Goal: Task Accomplishment & Management: Manage account settings

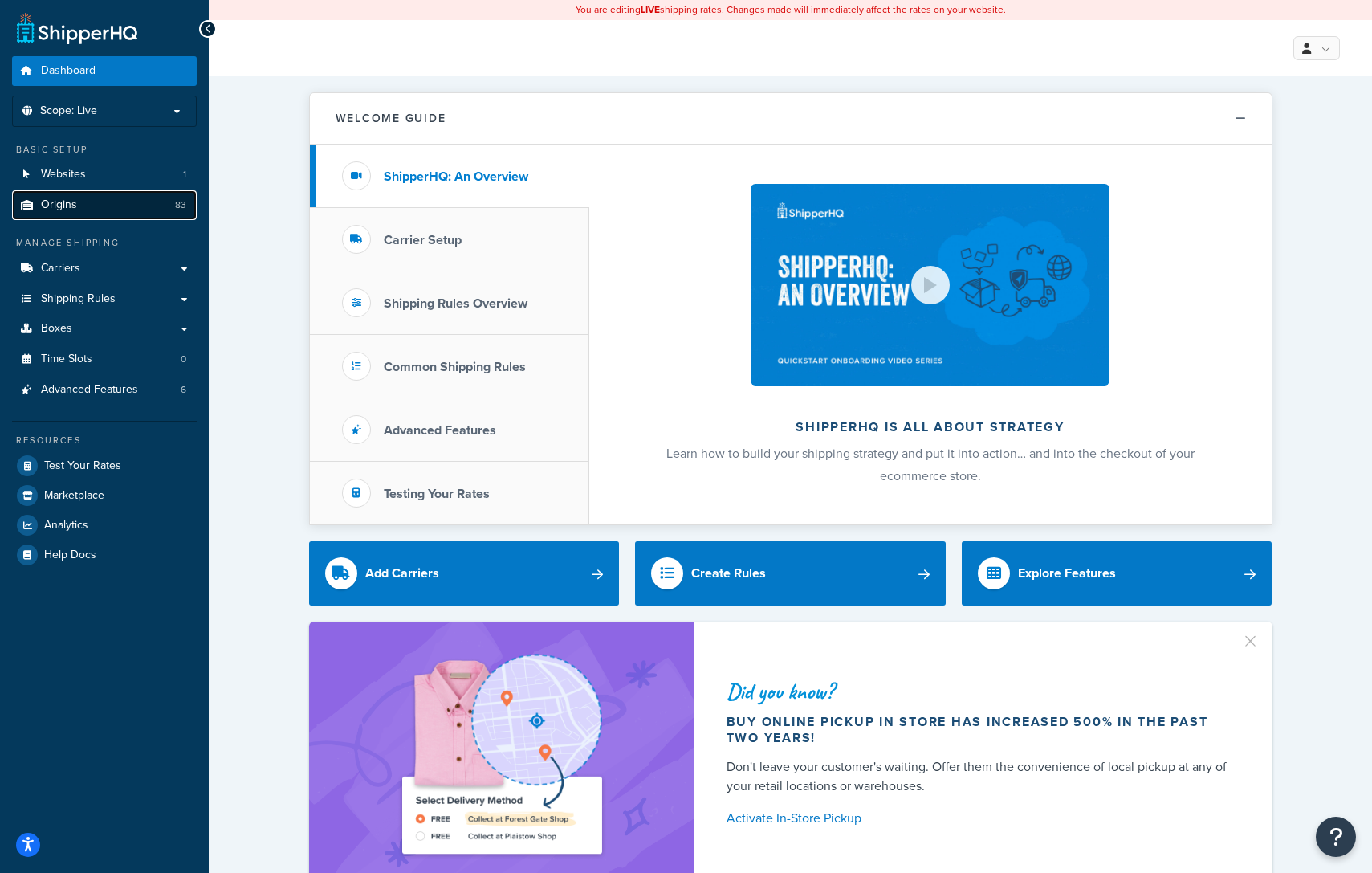
click at [69, 205] on span "Origins" at bounding box center [59, 205] width 37 height 13
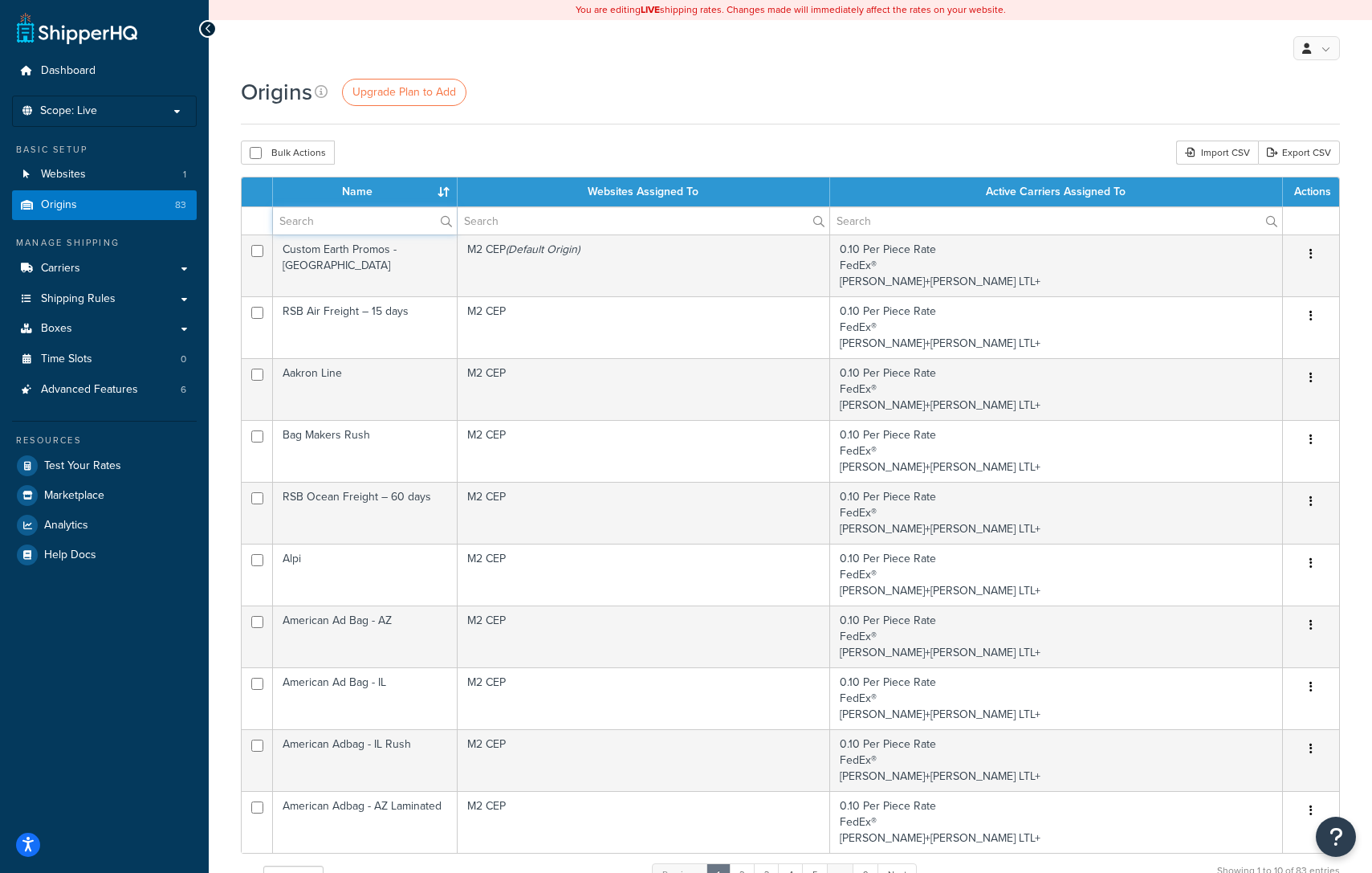
click at [325, 223] on input "text" at bounding box center [364, 221] width 183 height 28
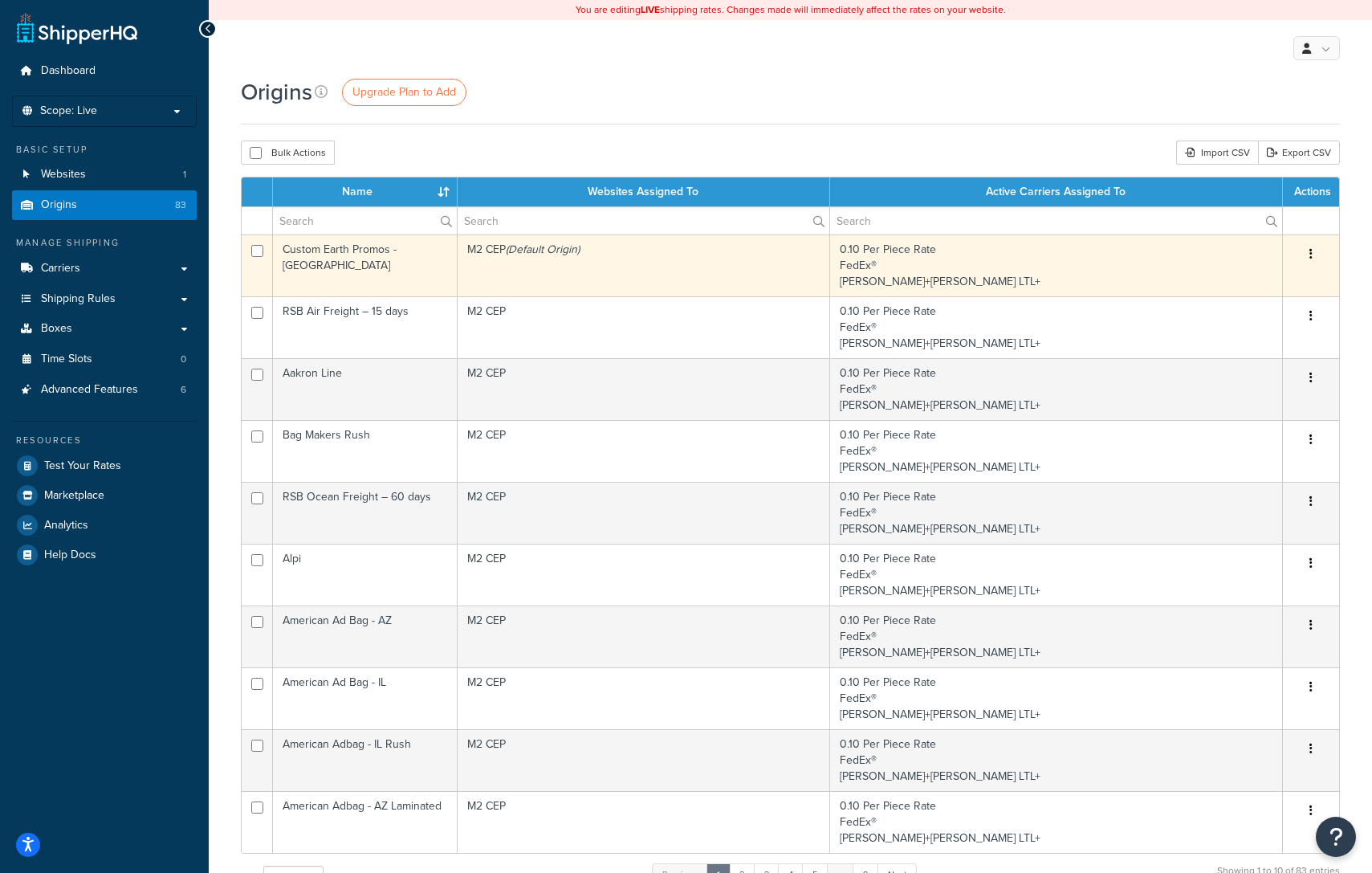
click at [297, 244] on td "Custom Earth Promos - [GEOGRAPHIC_DATA]" at bounding box center [364, 265] width 184 height 61
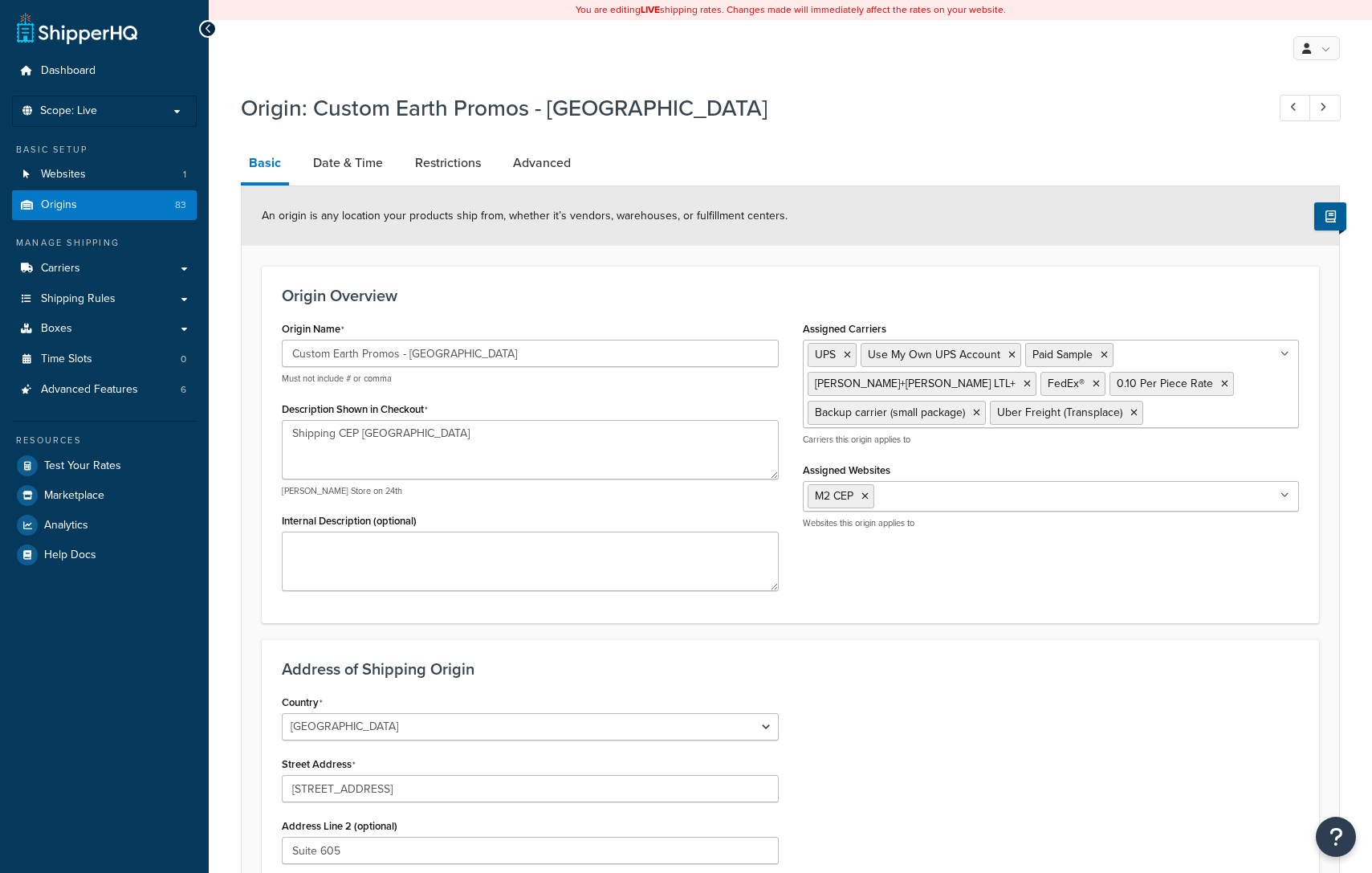
select select "9"
click at [367, 153] on link "Date & Time" at bounding box center [348, 162] width 85 height 38
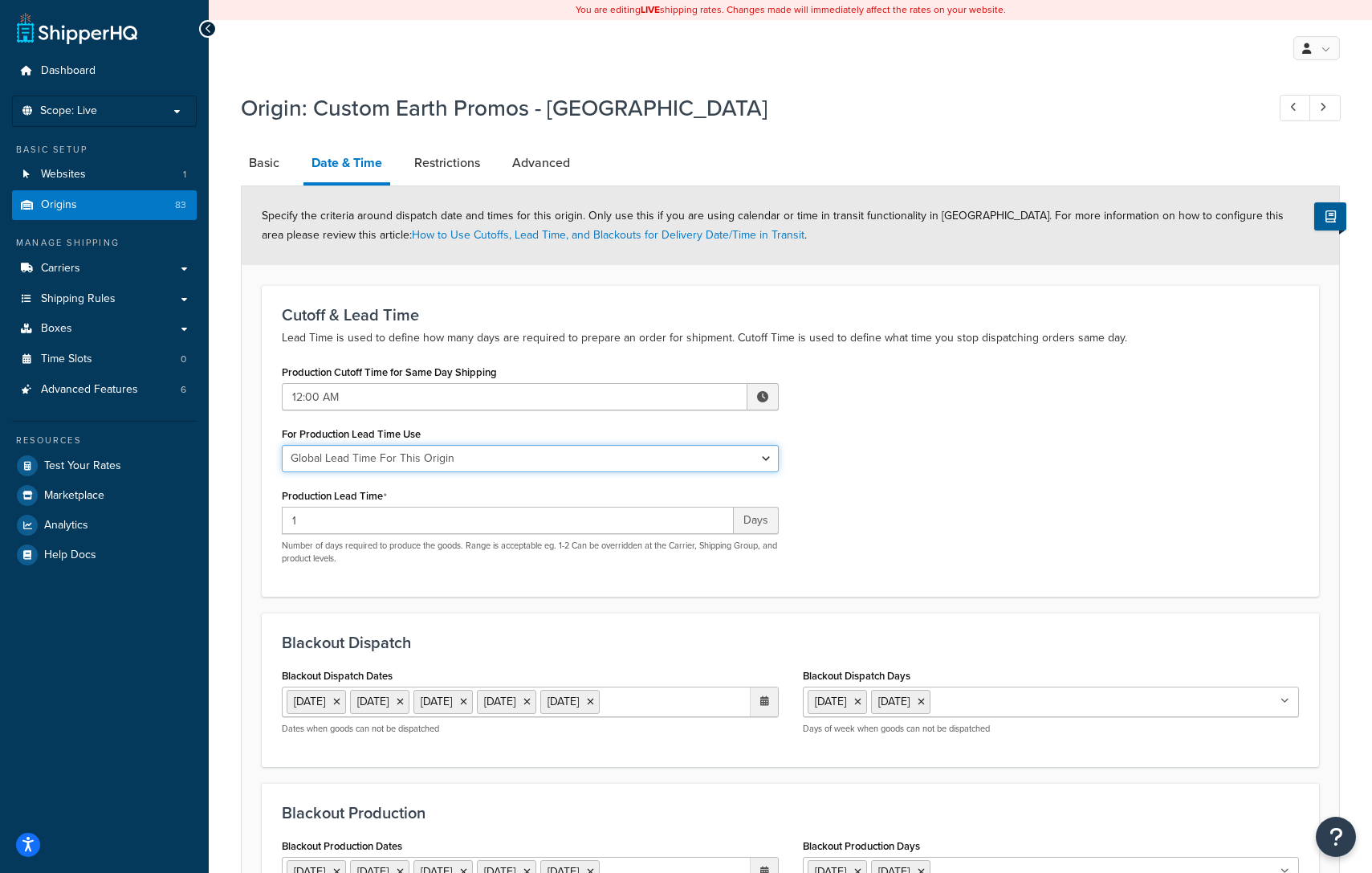
click at [443, 461] on select "Global Lead Time For This Origin Lead Time For Per Shipping Method Type" at bounding box center [530, 458] width 497 height 28
click at [281, 445] on select "Global Lead Time For This Origin Lead Time For Per Shipping Method Type" at bounding box center [530, 458] width 497 height 28
click at [948, 443] on div "Production Cutoff Time for Same Day Shipping 12:00 AM ▲ 12 ▼ : ▲ 00 ▼ ▲ AM ▼ Fo…" at bounding box center [790, 469] width 1041 height 216
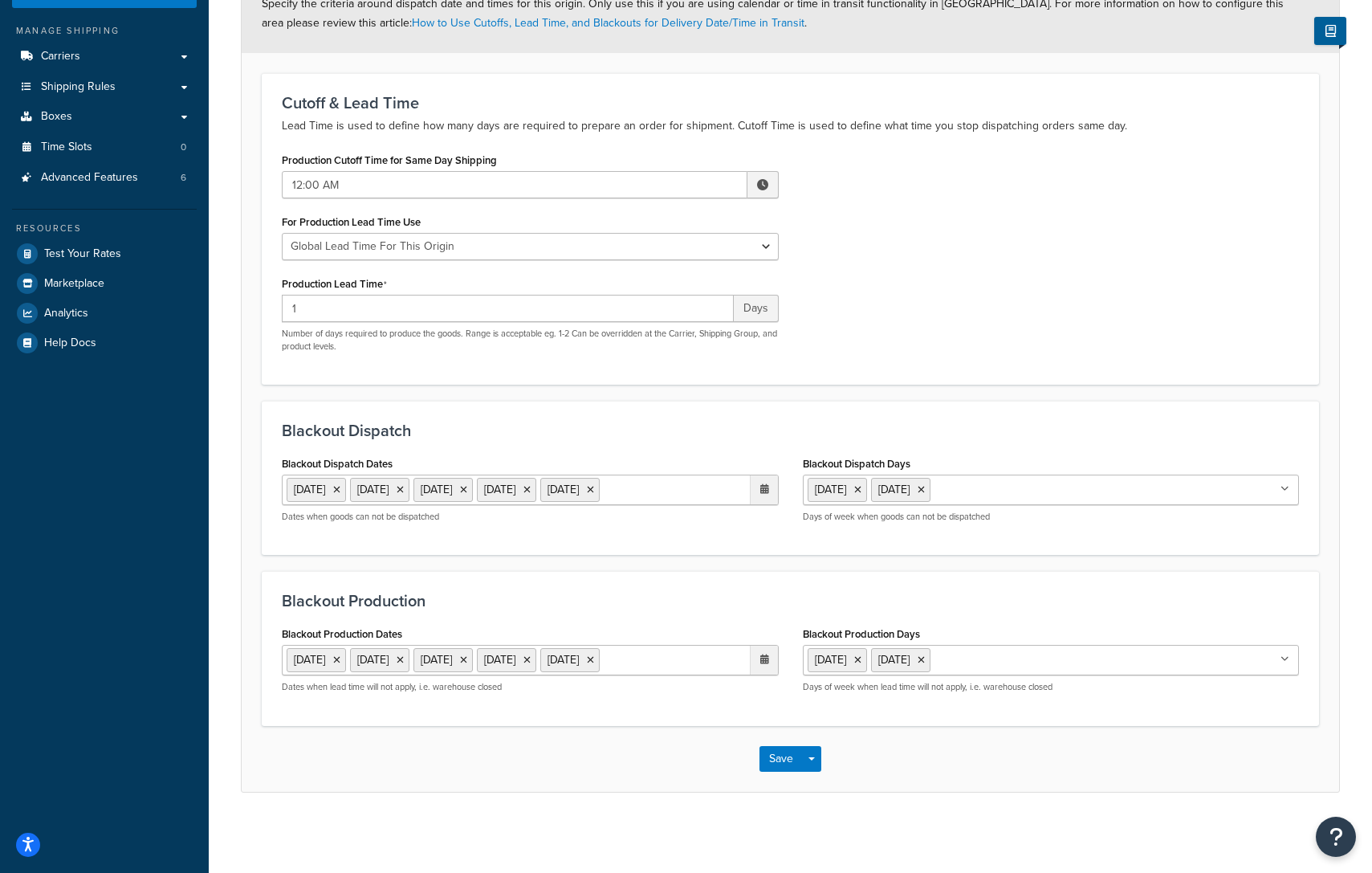
scroll to position [211, 0]
